Goal: Subscribe to service/newsletter

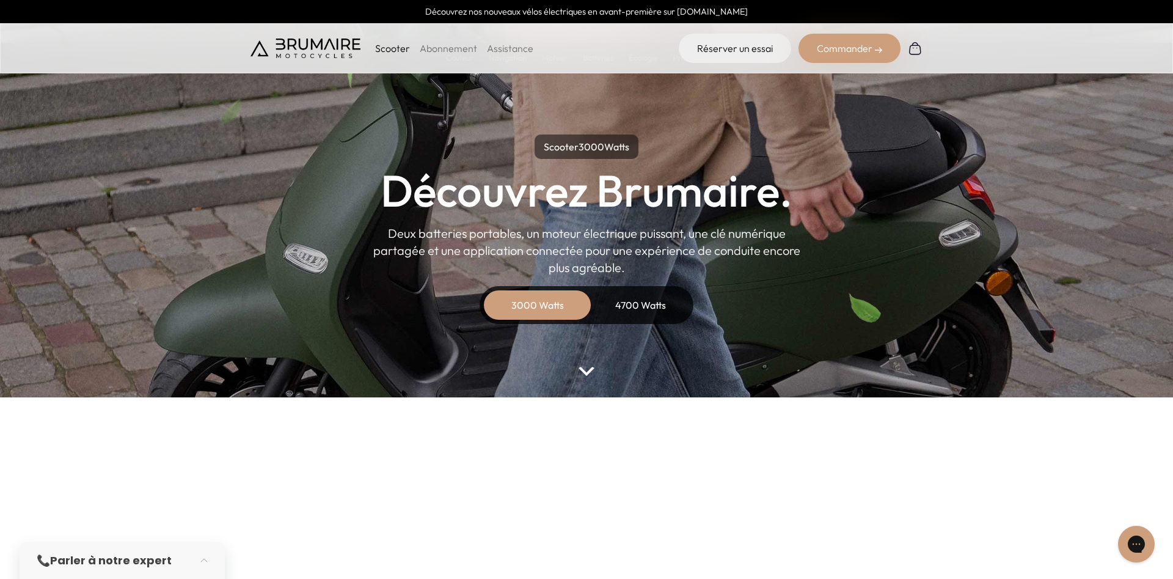
click at [657, 301] on div "4700 Watts" at bounding box center [641, 304] width 98 height 29
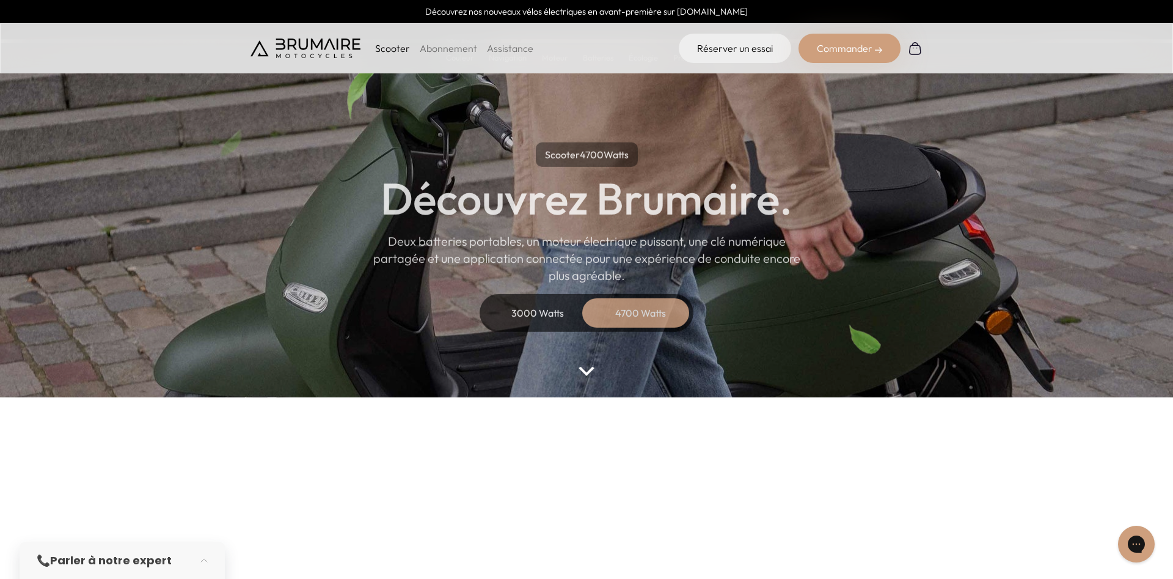
scroll to position [483, 0]
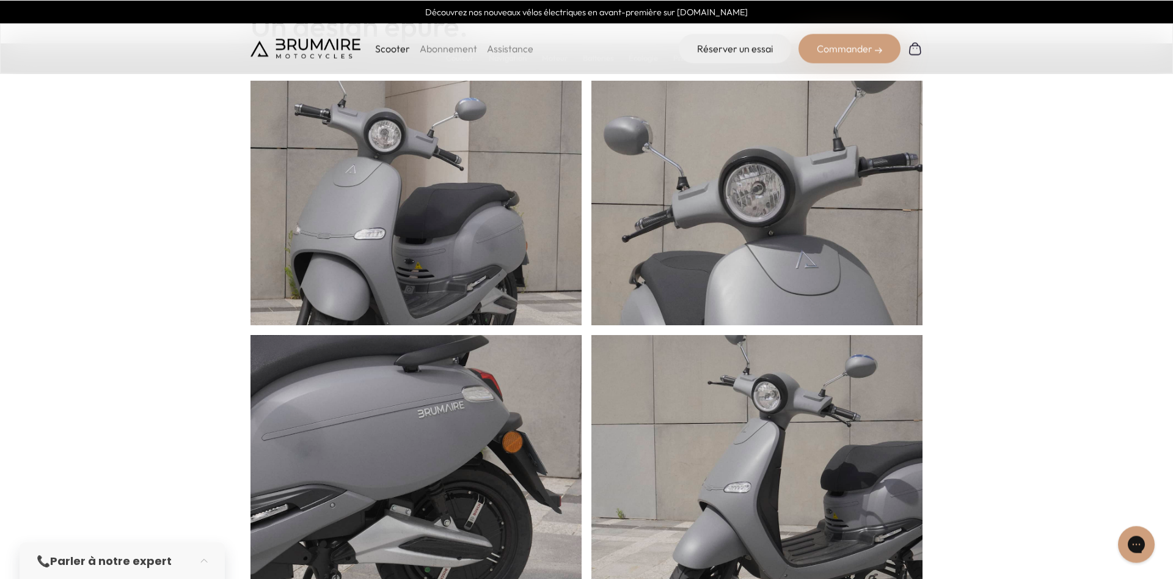
click at [446, 42] on li "Abonnement" at bounding box center [448, 48] width 57 height 15
click at [441, 53] on link "Abonnement" at bounding box center [448, 48] width 57 height 12
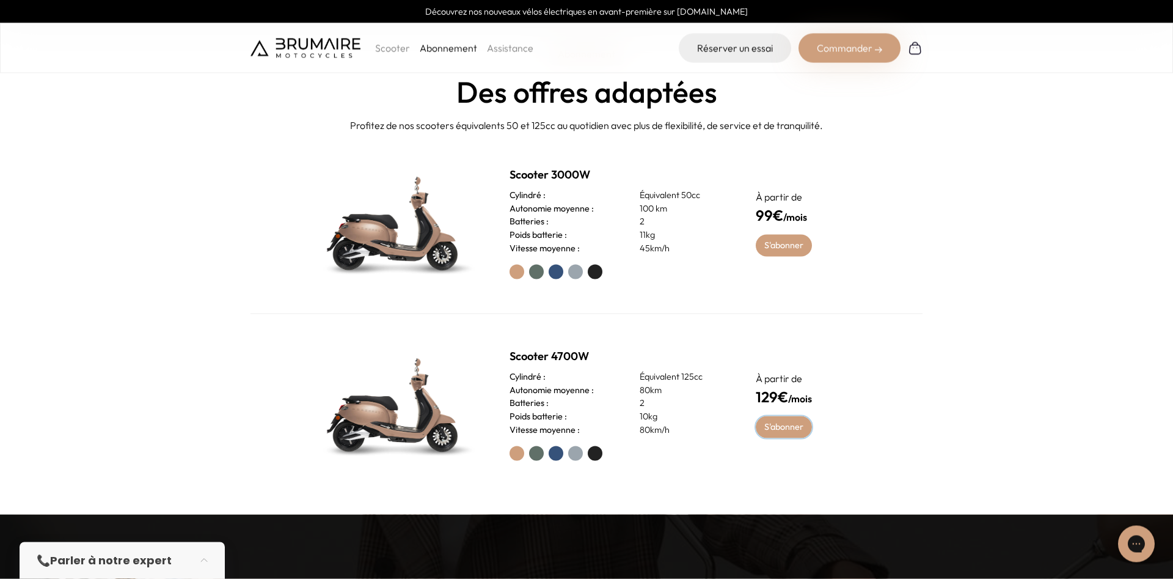
scroll to position [561, 0]
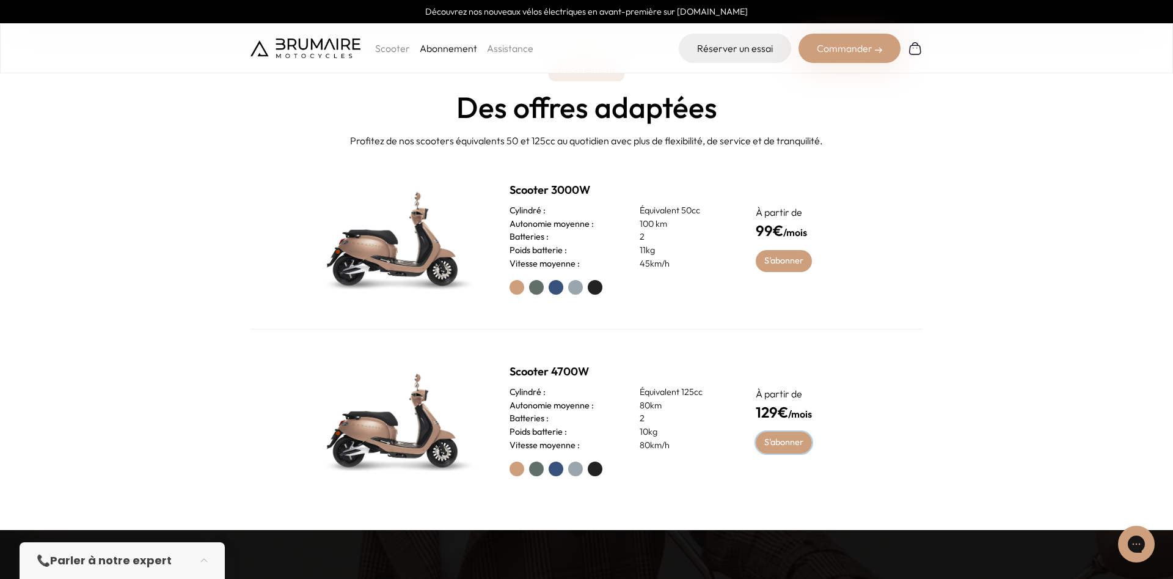
click at [786, 440] on link "S'abonner" at bounding box center [784, 442] width 57 height 22
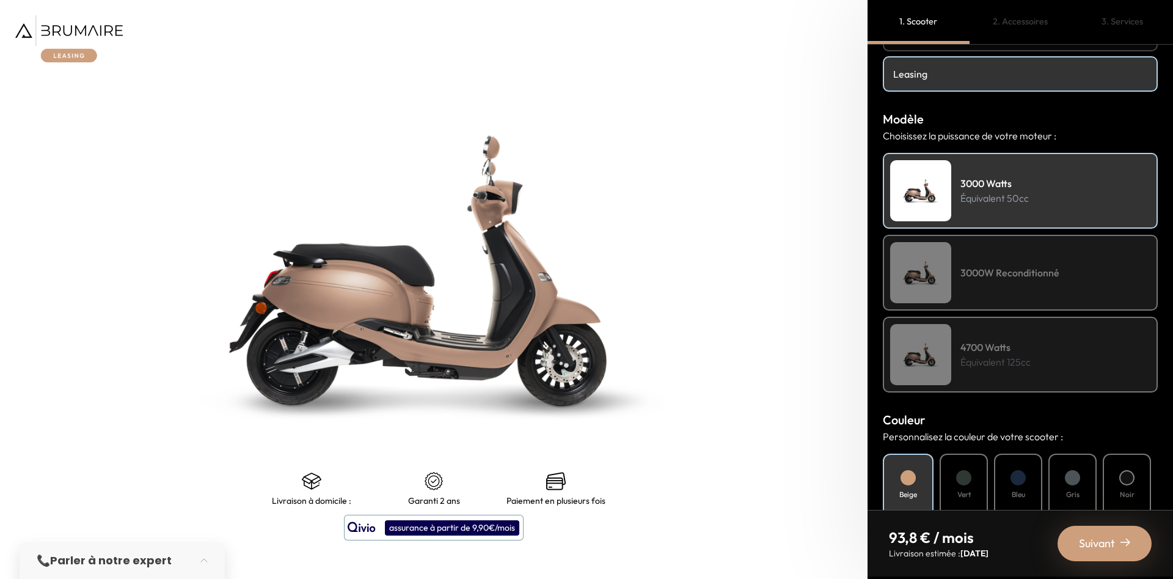
scroll to position [92, 0]
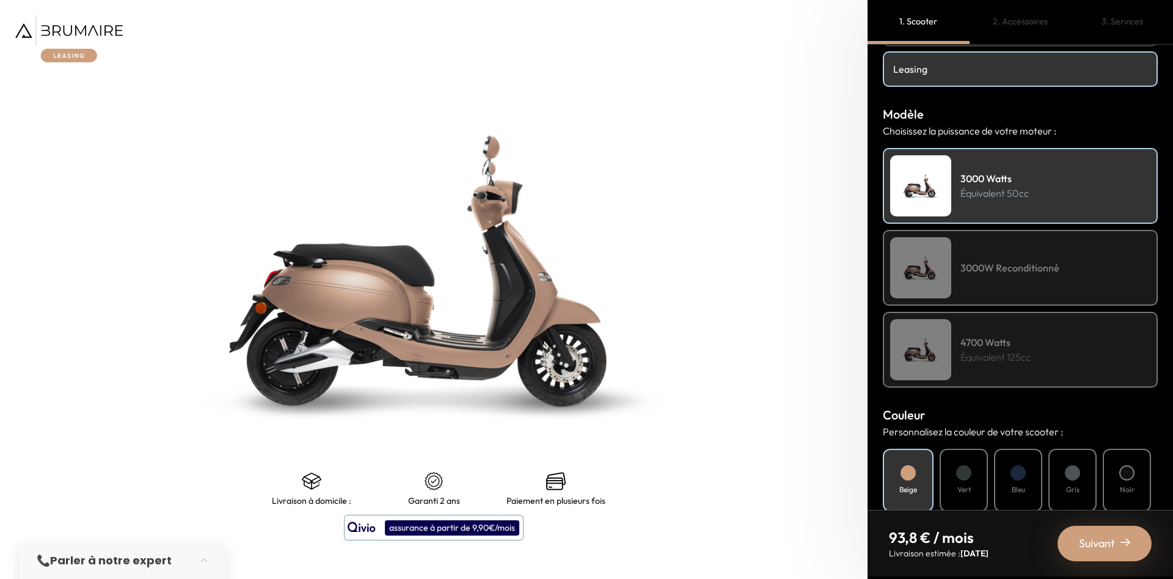
click at [1017, 353] on p "Équivalent 125cc" at bounding box center [996, 357] width 70 height 15
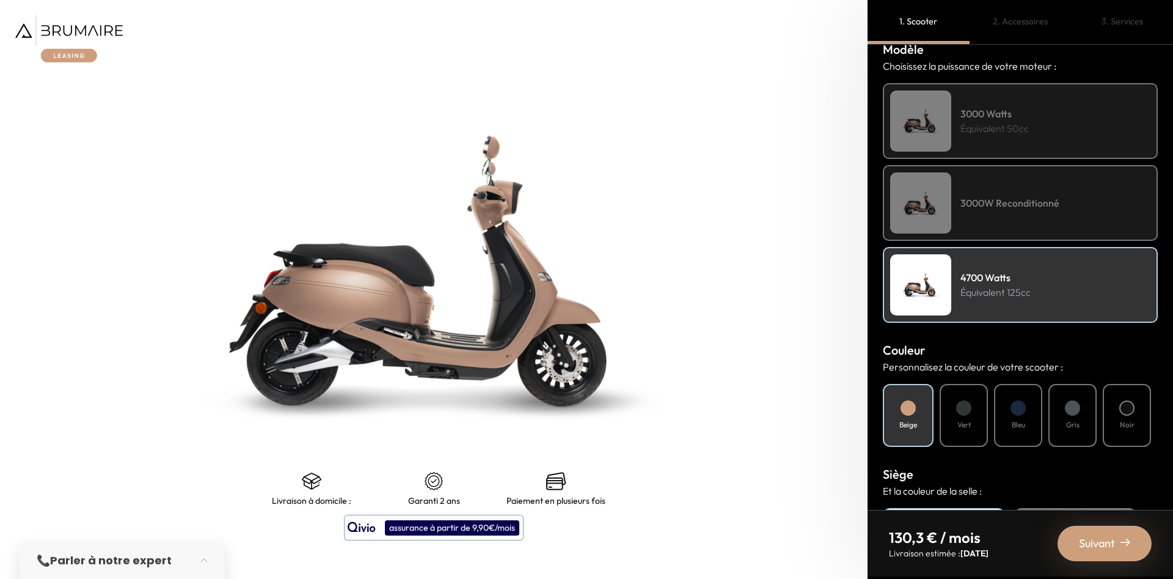
scroll to position [202, 0]
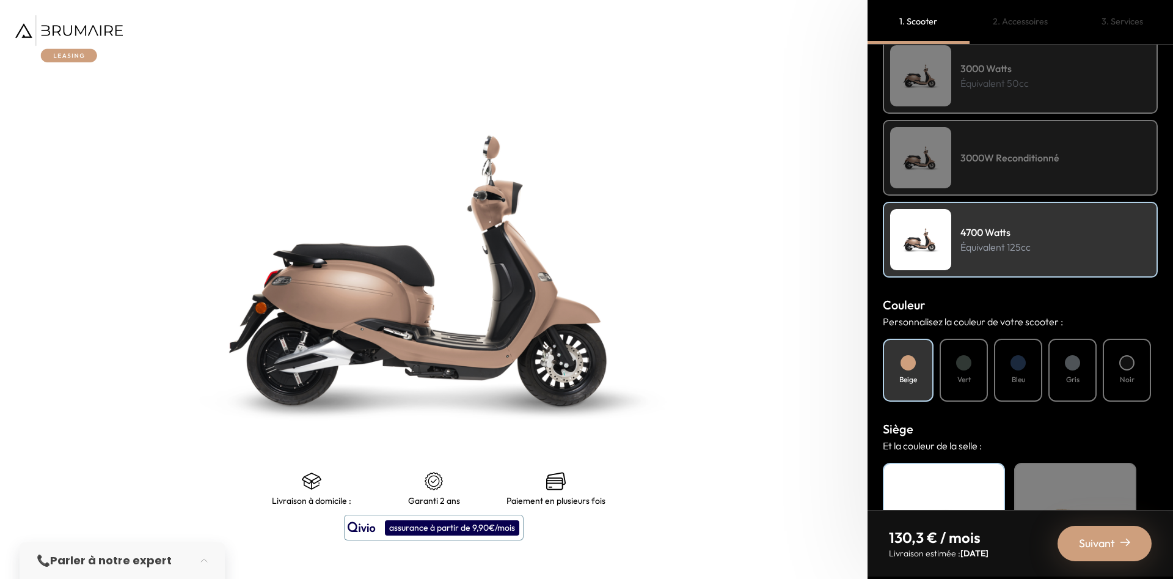
click at [975, 178] on div "3000W Reconditionné" at bounding box center [1020, 158] width 275 height 76
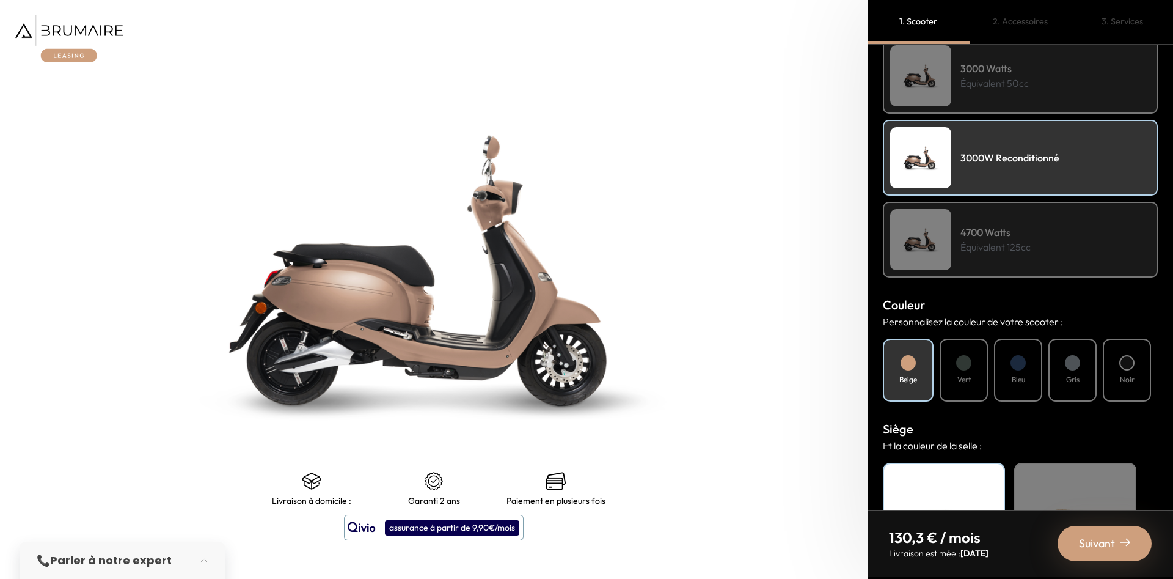
click at [983, 230] on h4 "4700 Watts" at bounding box center [996, 232] width 70 height 15
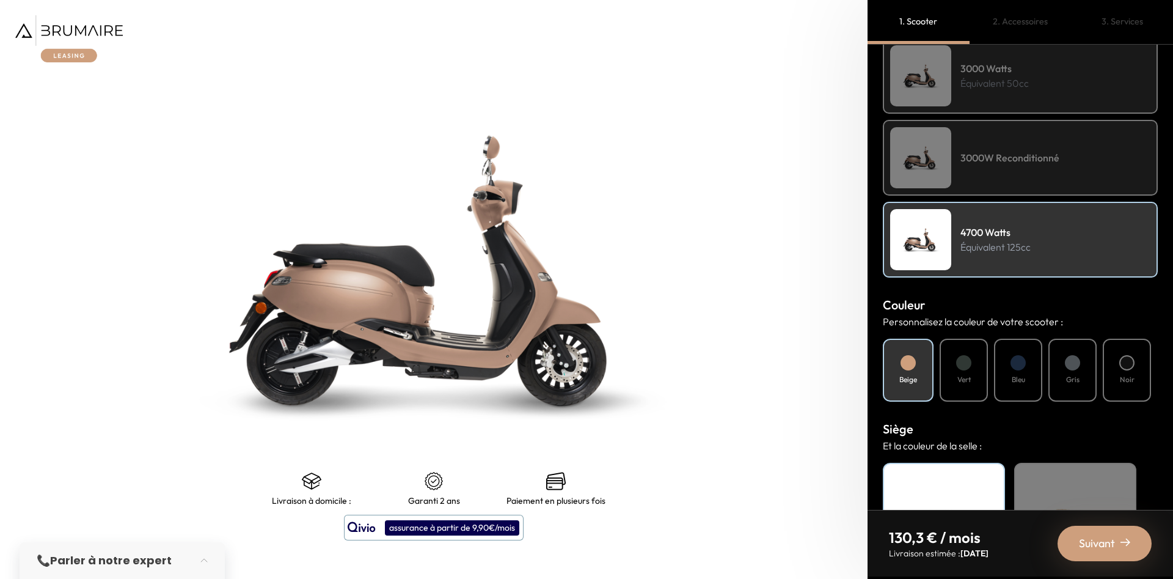
click at [986, 94] on div "3000 Watts Équivalent 50cc" at bounding box center [1020, 76] width 275 height 76
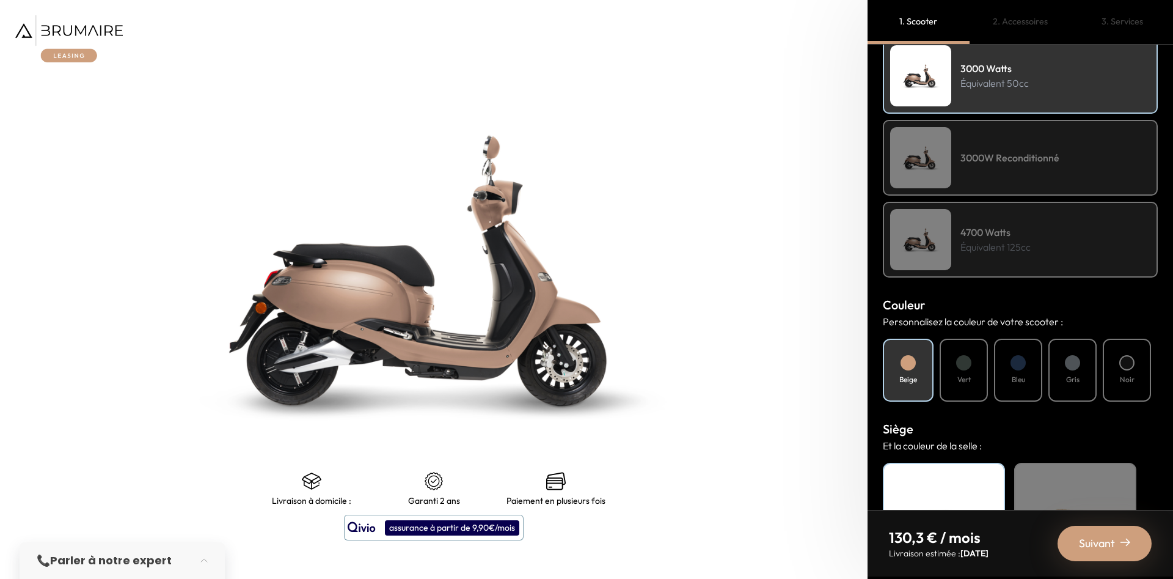
click at [999, 254] on p "Équivalent 125cc" at bounding box center [996, 247] width 70 height 15
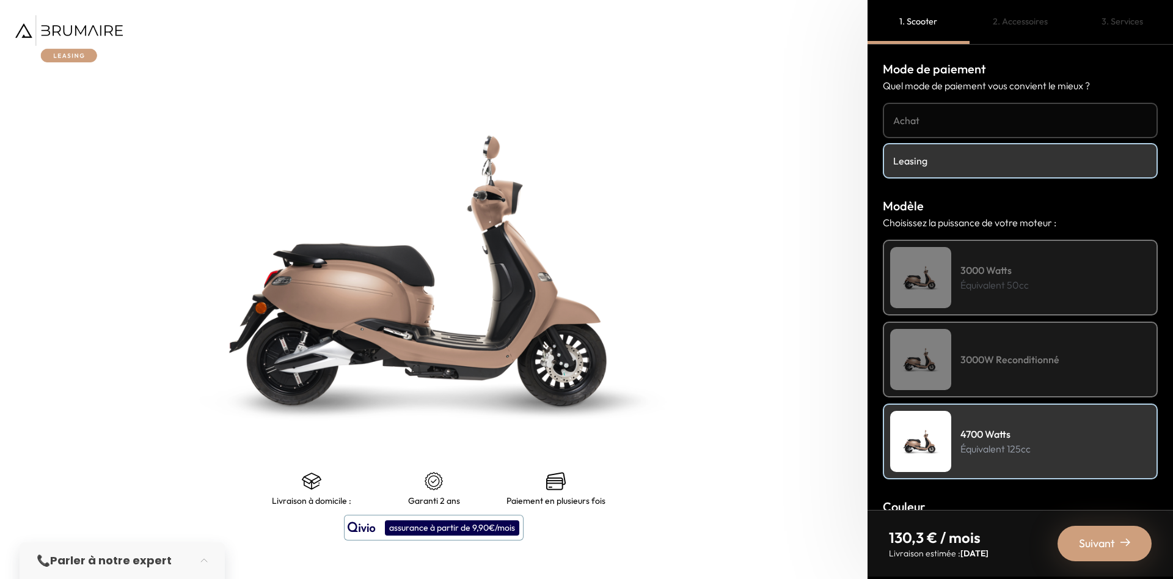
scroll to position [323, 0]
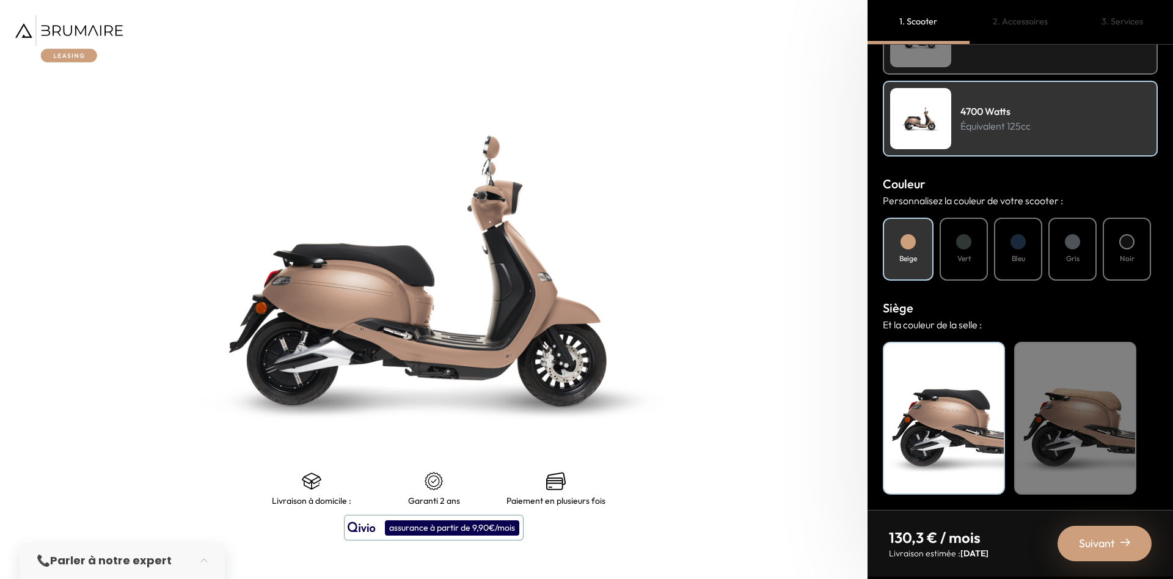
click at [961, 251] on div "Vert" at bounding box center [964, 249] width 48 height 63
click at [1093, 545] on span "Suivant" at bounding box center [1097, 543] width 36 height 17
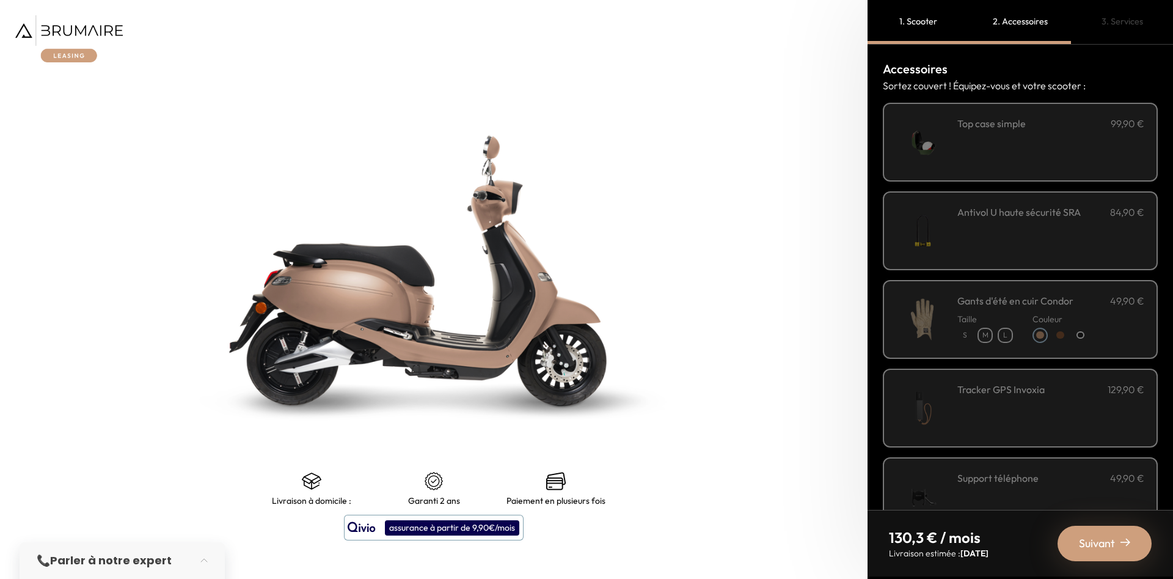
click at [968, 137] on div "**********" at bounding box center [1051, 142] width 187 height 52
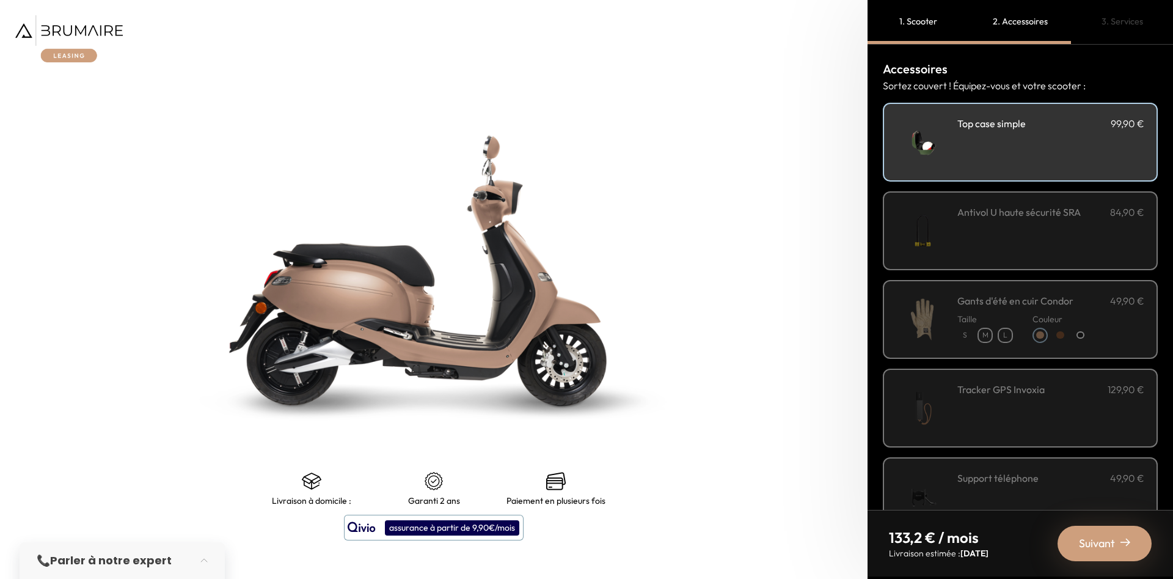
click at [972, 211] on h3 "Antivol U haute sécurité SRA" at bounding box center [1019, 212] width 123 height 15
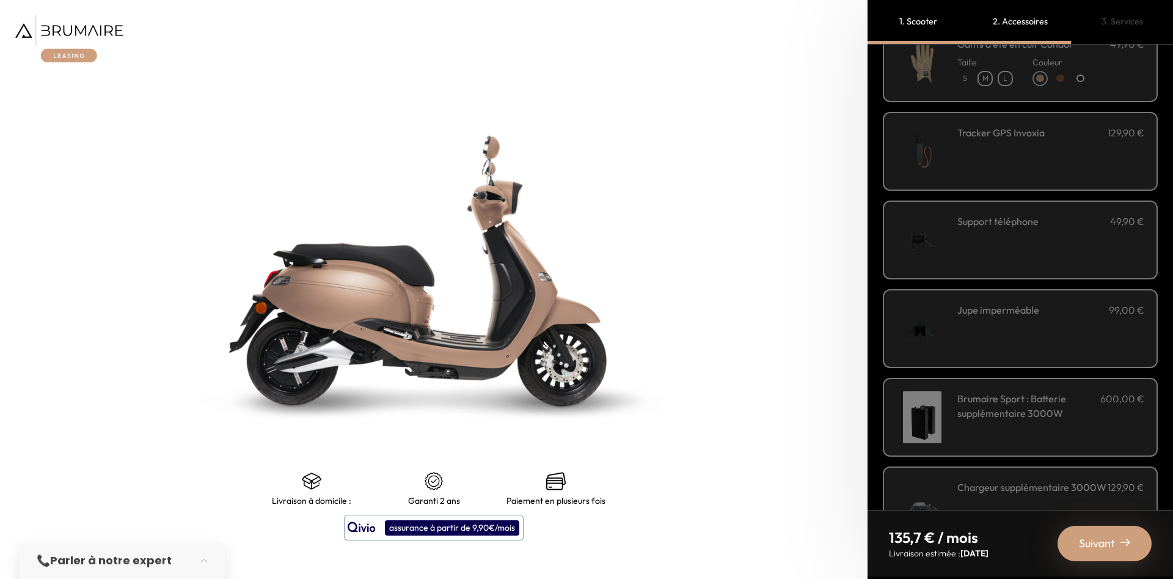
click at [1002, 212] on div "Support téléphone 49,90 €" at bounding box center [1020, 239] width 275 height 79
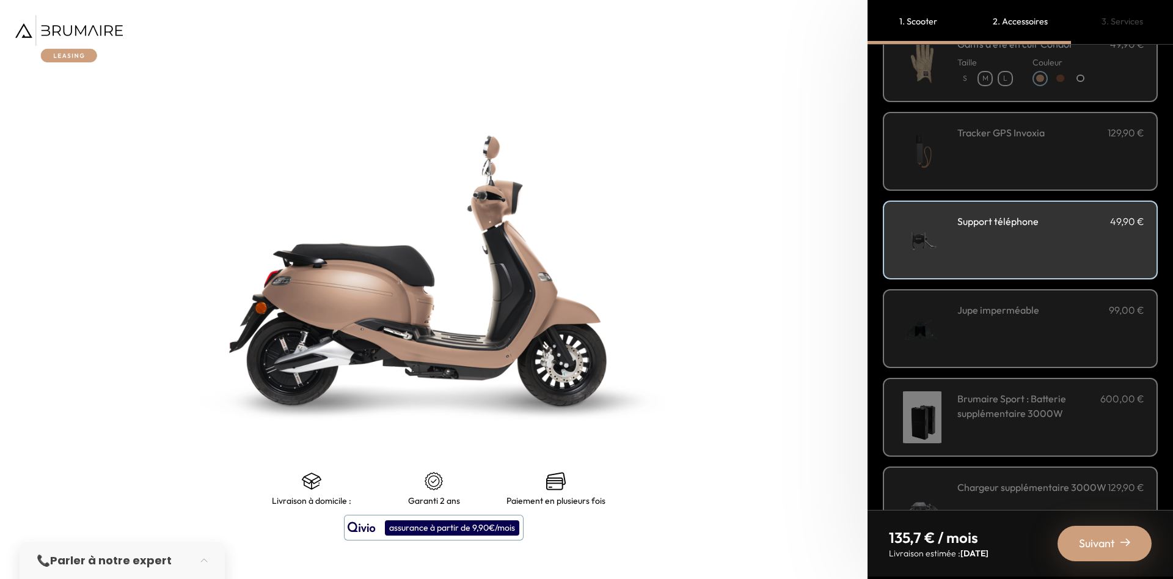
scroll to position [307, 0]
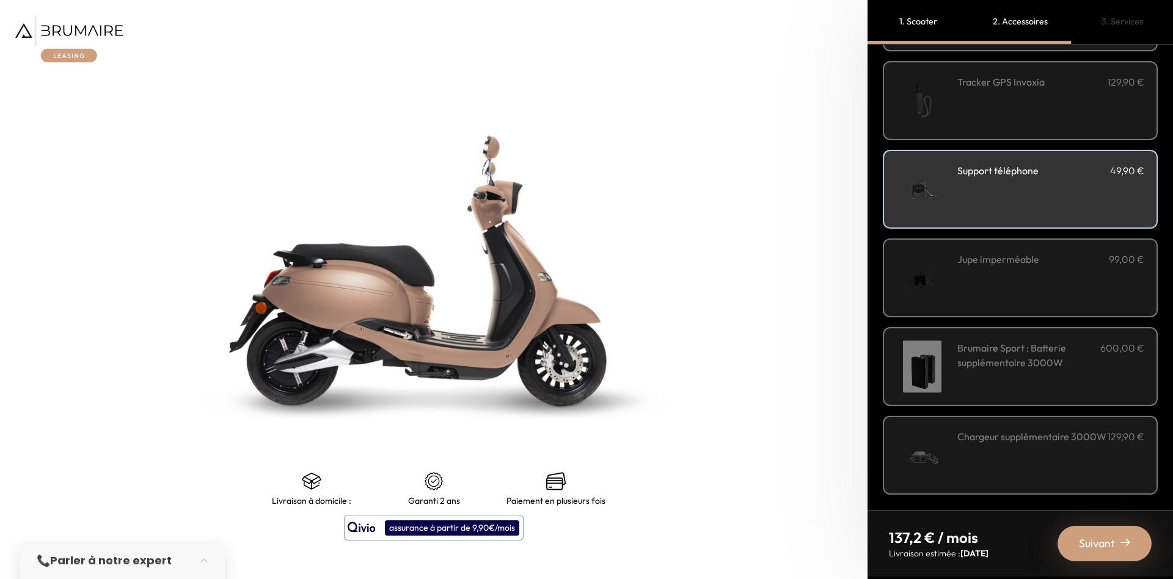
click at [991, 260] on h3 "Jupe imperméable" at bounding box center [999, 259] width 82 height 15
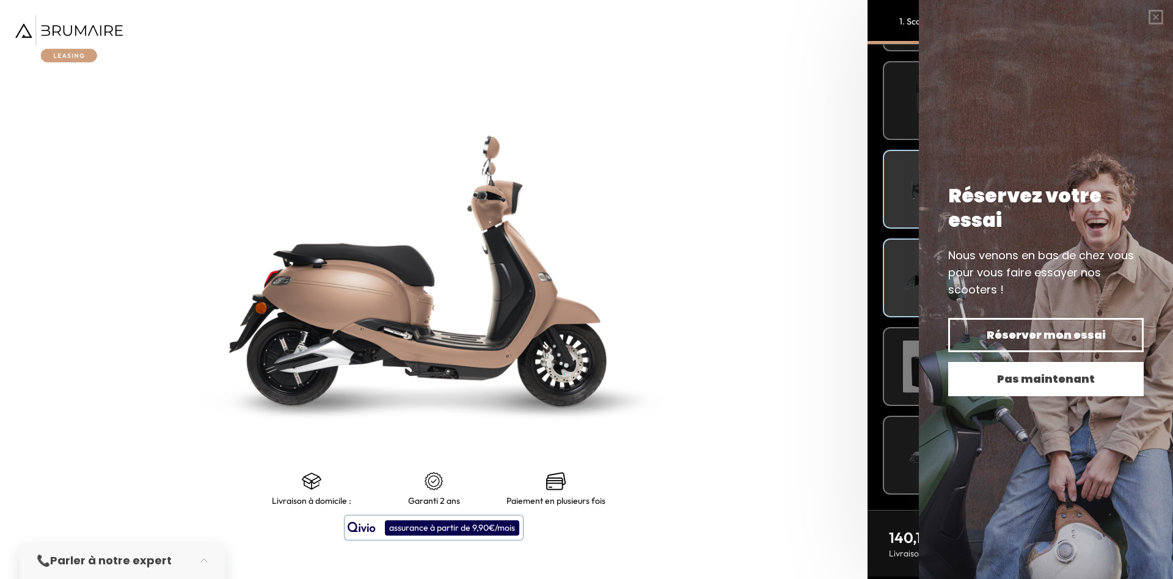
click at [1057, 375] on span "Pas maintenant" at bounding box center [1046, 378] width 153 height 17
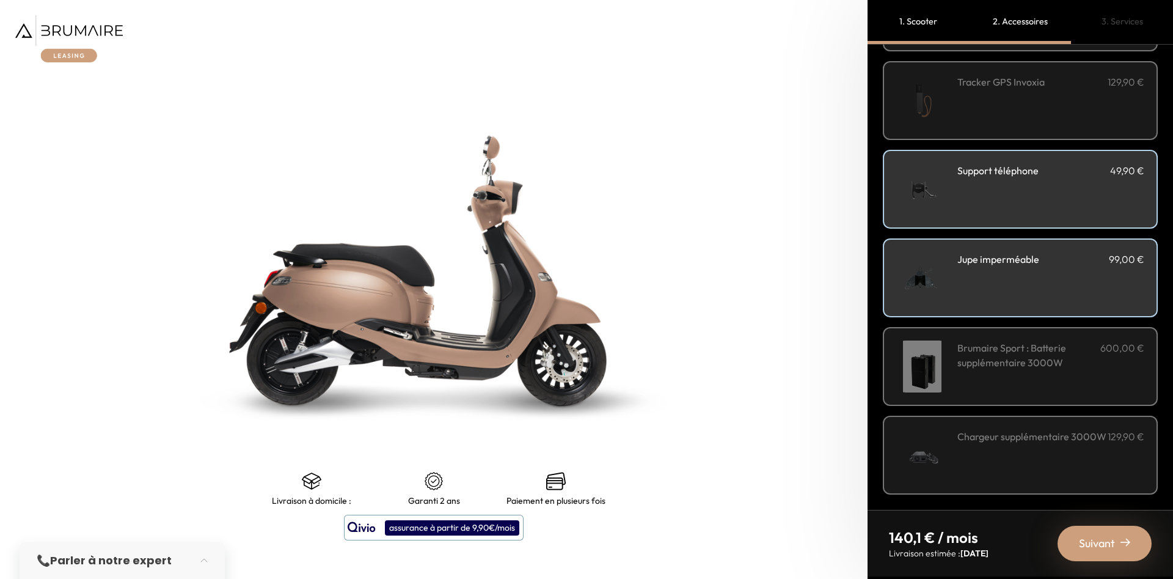
click at [961, 453] on div "Chargeur supplémentaire 3000W 129,90 €" at bounding box center [1051, 455] width 187 height 52
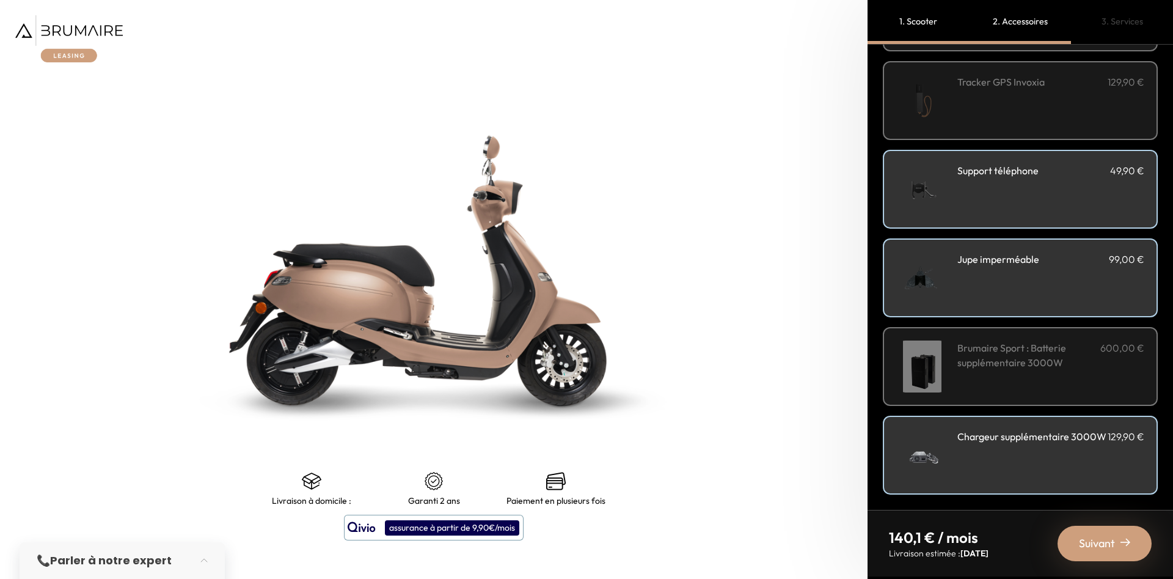
click at [1010, 463] on div "Chargeur supplémentaire 3000W 129,90 €" at bounding box center [1051, 455] width 187 height 52
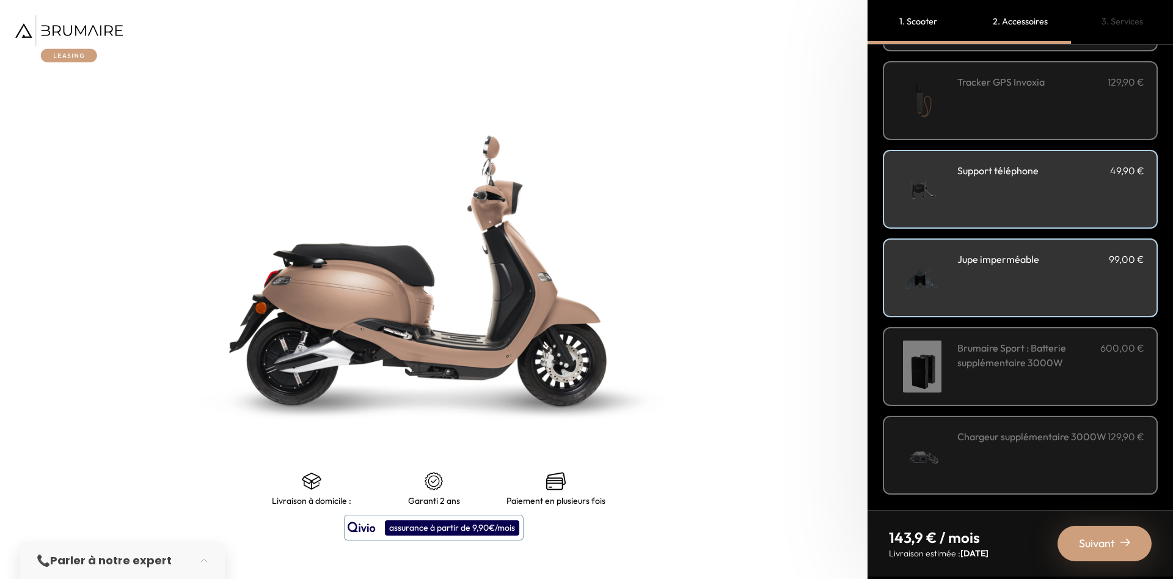
click at [1087, 534] on div "Suivant" at bounding box center [1105, 543] width 94 height 35
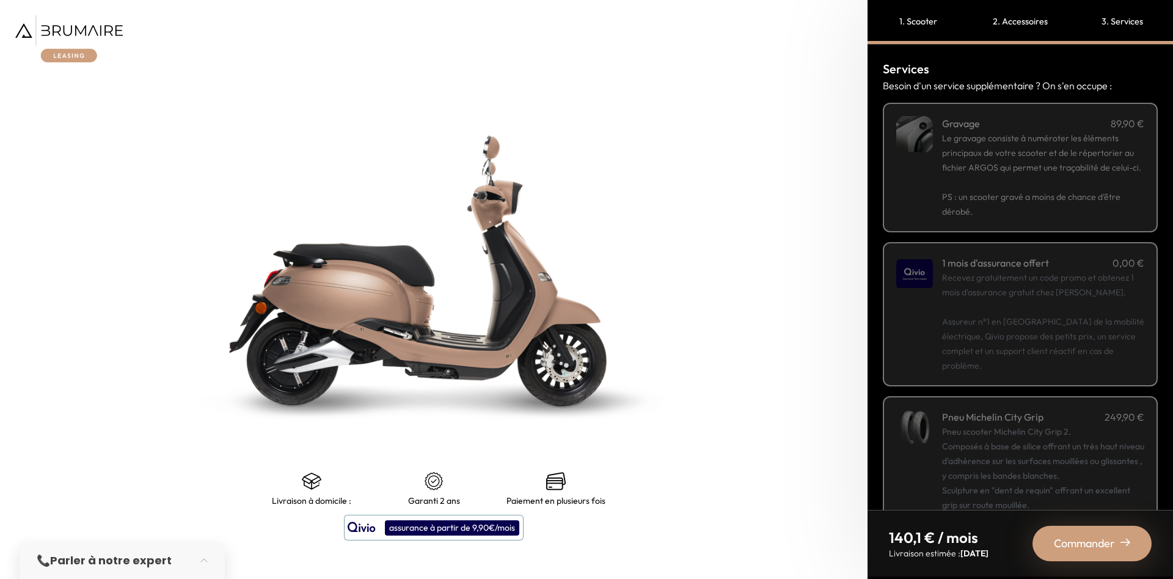
click at [1008, 164] on span "Le gravage consiste à numéroter les éléments principaux de votre scooter et de …" at bounding box center [1041, 153] width 199 height 40
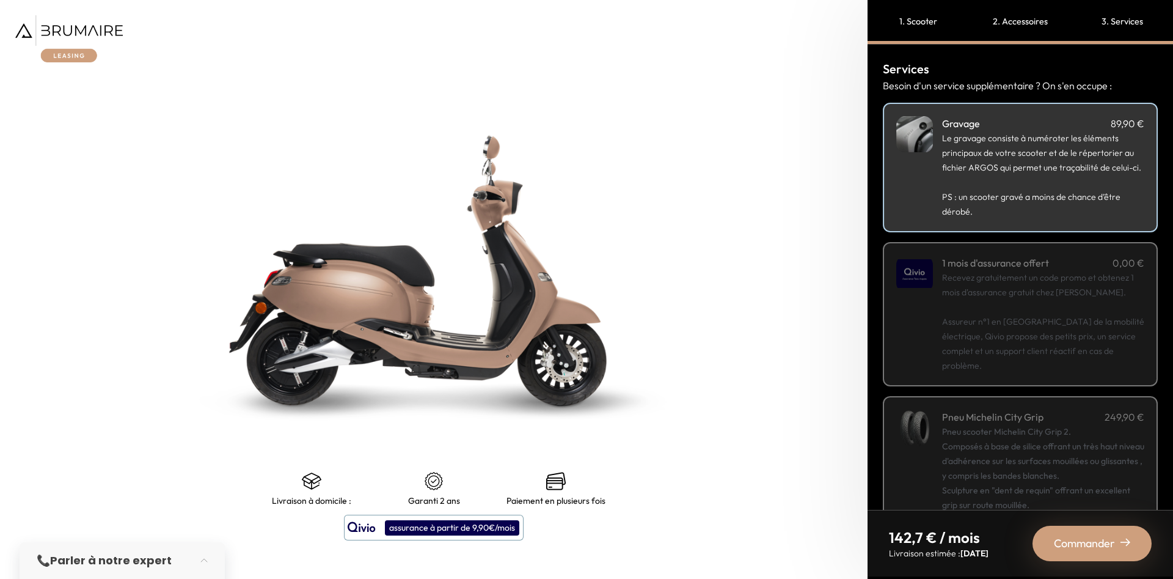
click at [1040, 299] on p "Recevez gratuitement un code promo et obtenez 1 mois d'assurance gratuit chez Q…" at bounding box center [1043, 321] width 202 height 103
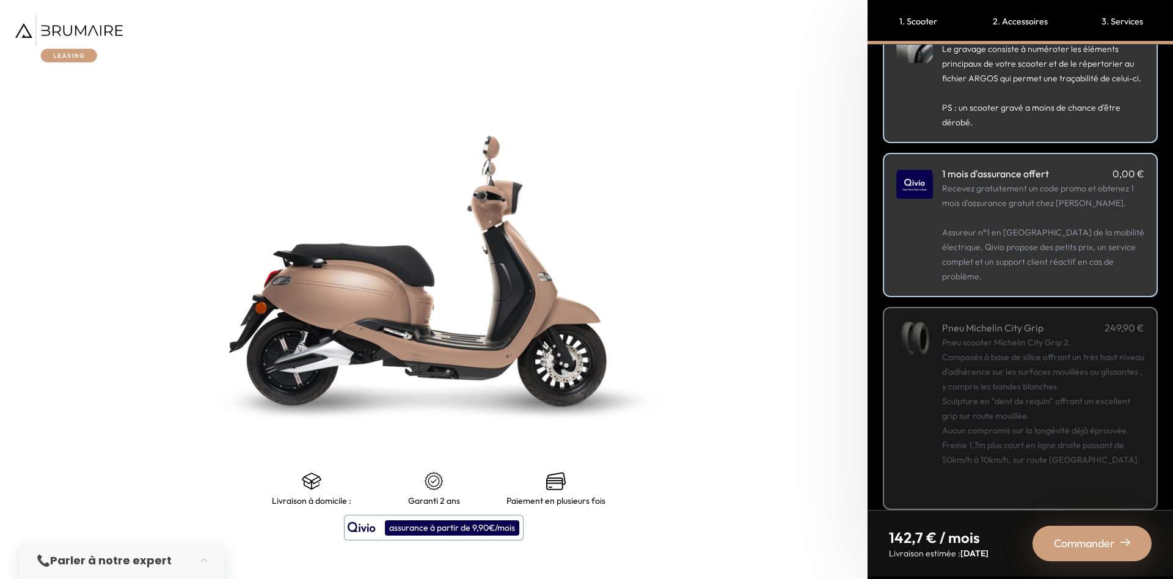
scroll to position [90, 0]
click at [1043, 334] on div "Pneu scooter Michelin City Grip 2. Composés à base de silice offrant un très ha…" at bounding box center [1043, 414] width 202 height 161
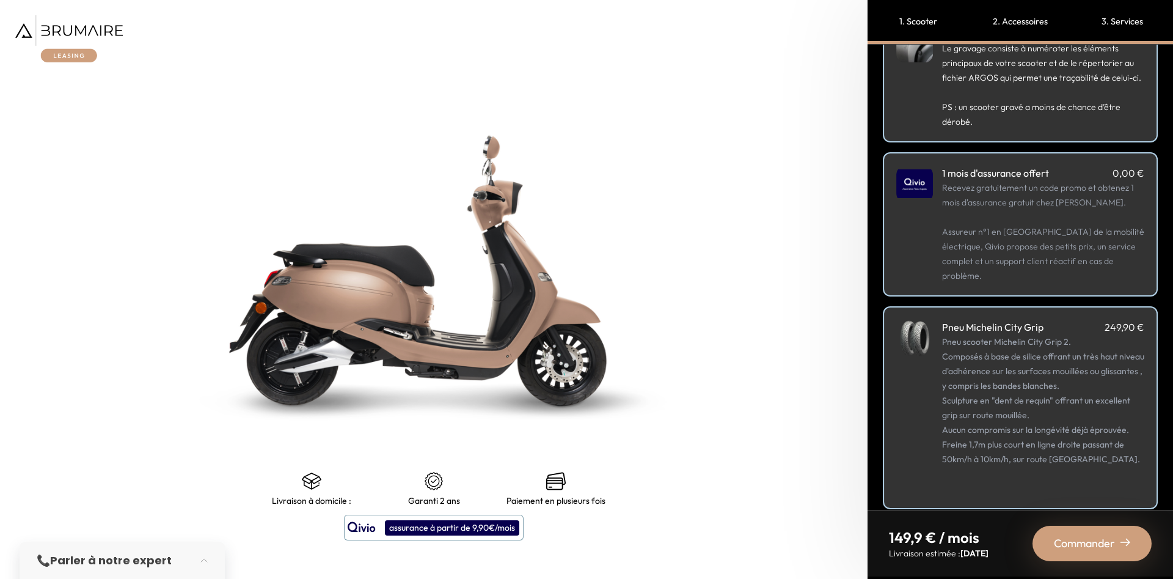
click at [1085, 542] on span "Commander" at bounding box center [1084, 543] width 61 height 17
